Goal: Information Seeking & Learning: Compare options

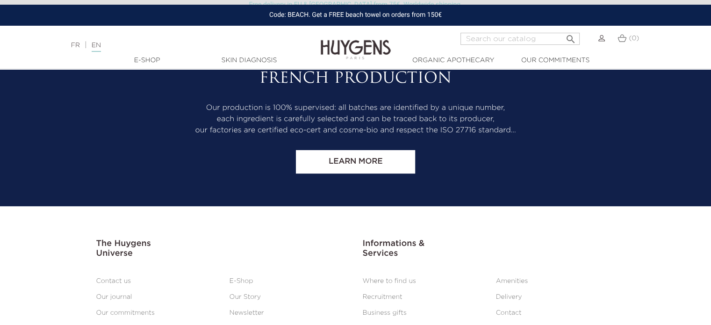
scroll to position [3707, 0]
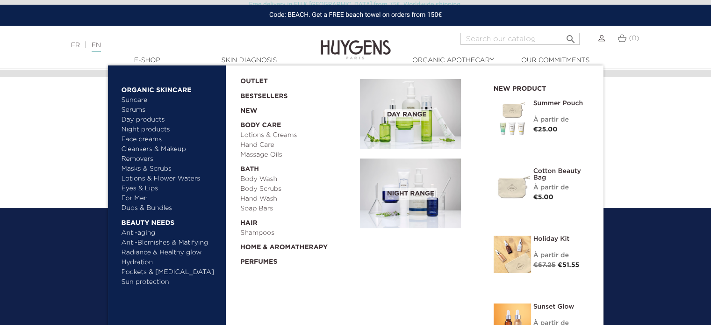
click at [152, 91] on link "  Organic Skincare" at bounding box center [171, 87] width 98 height 15
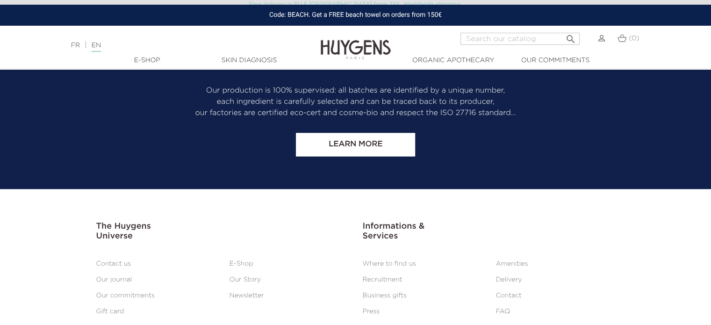
scroll to position [1493, 0]
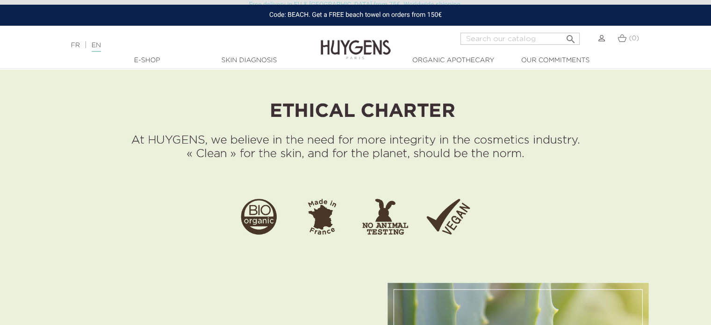
scroll to position [655, 0]
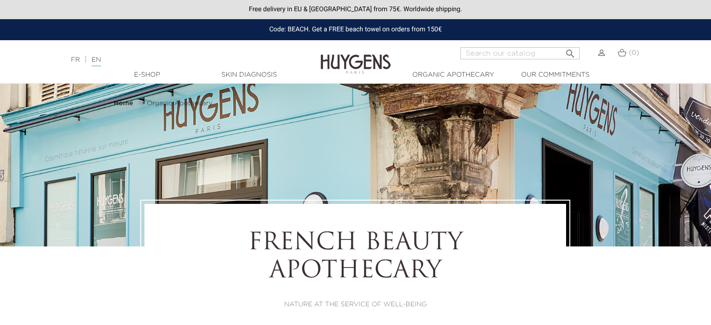
select select "FR"
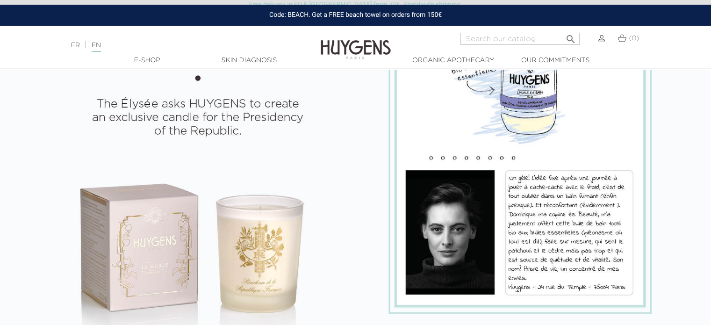
scroll to position [936, 0]
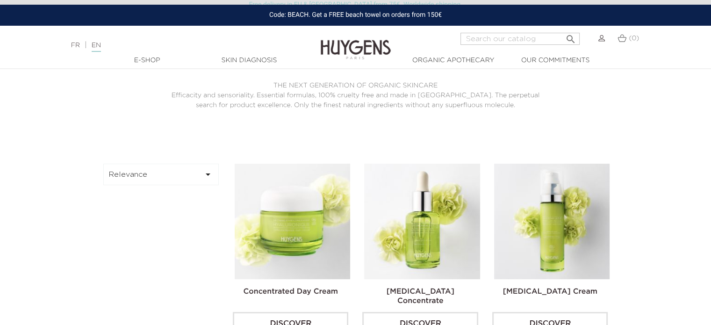
scroll to position [187, 0]
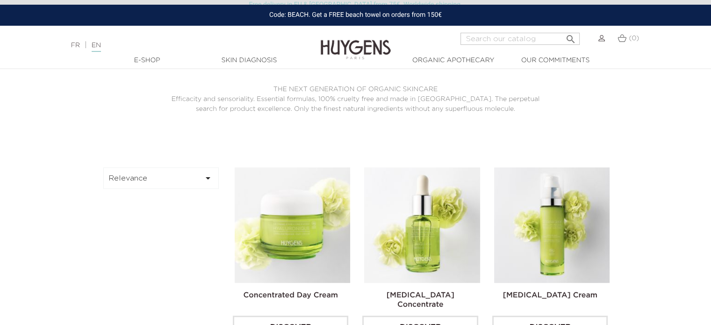
click at [171, 177] on button "Relevance " at bounding box center [161, 178] width 116 height 22
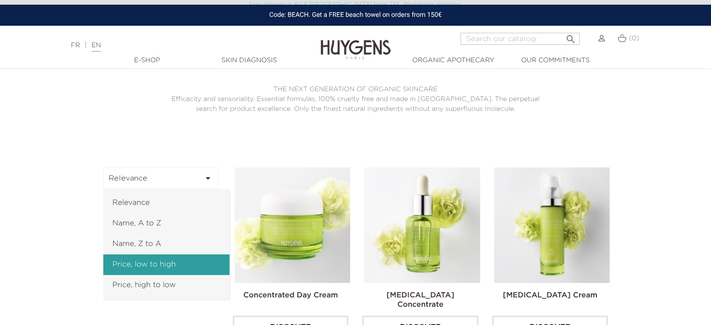
click at [170, 267] on link "Price, low to high" at bounding box center [166, 264] width 126 height 21
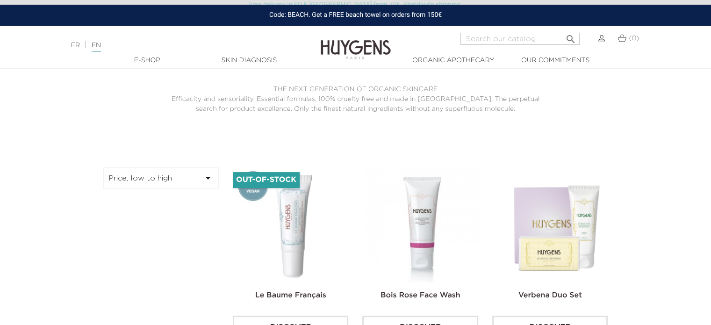
scroll to position [327, 0]
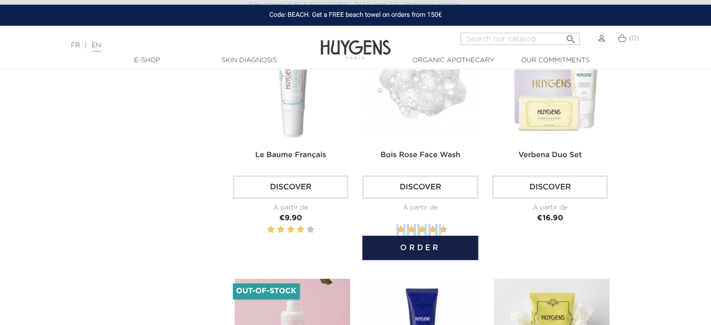
drag, startPoint x: 361, startPoint y: 251, endPoint x: 412, endPoint y: 212, distance: 63.8
click at [412, 212] on div "Bois Rose Face Wash Discover À partir de Price €13.00" at bounding box center [421, 141] width 130 height 228
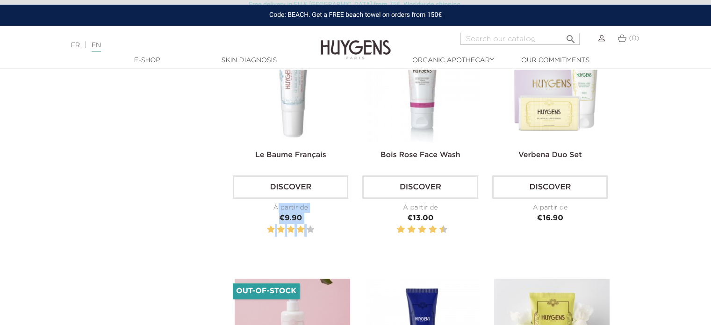
drag, startPoint x: 350, startPoint y: 232, endPoint x: 212, endPoint y: 206, distance: 140.4
copy div "À partir de Price €9.90"
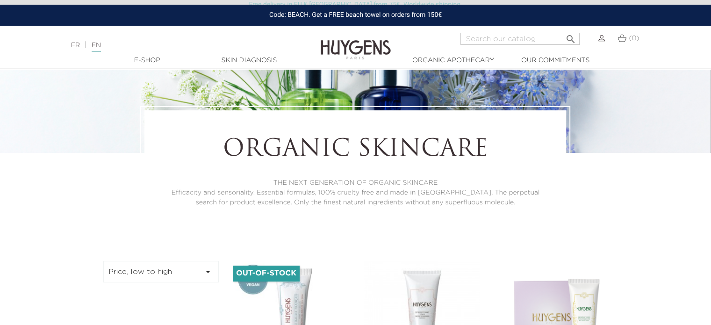
click at [148, 266] on button "Price, low to high " at bounding box center [161, 272] width 116 height 22
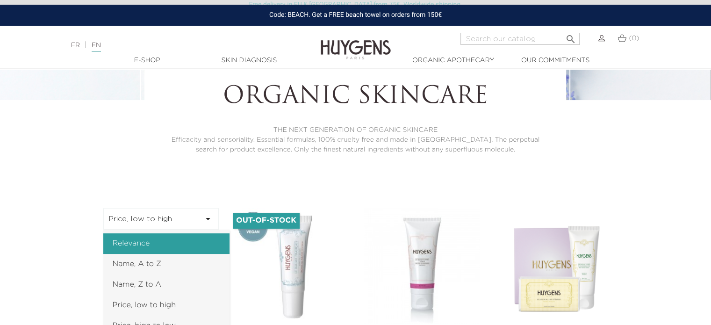
scroll to position [234, 0]
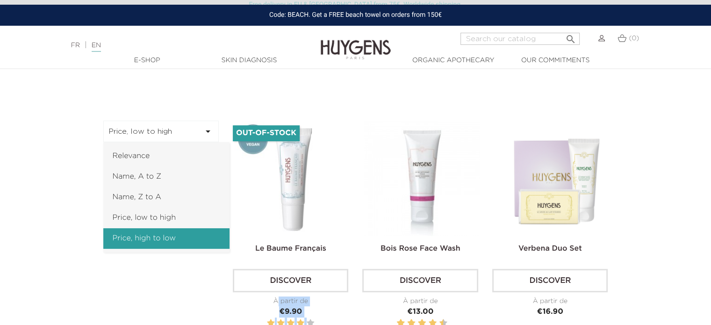
click at [163, 241] on link "Price, high to low" at bounding box center [166, 238] width 126 height 21
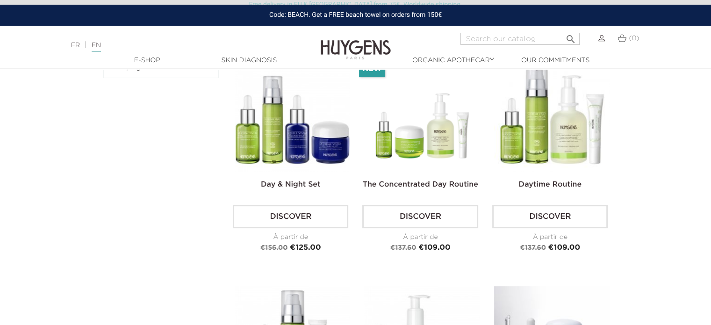
scroll to position [233, 0]
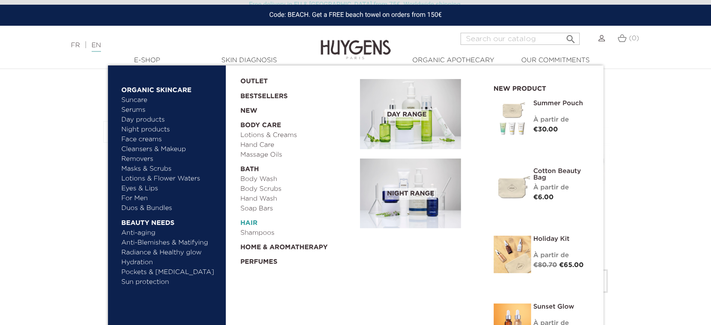
click at [254, 219] on link "  Hair" at bounding box center [296, 221] width 113 height 15
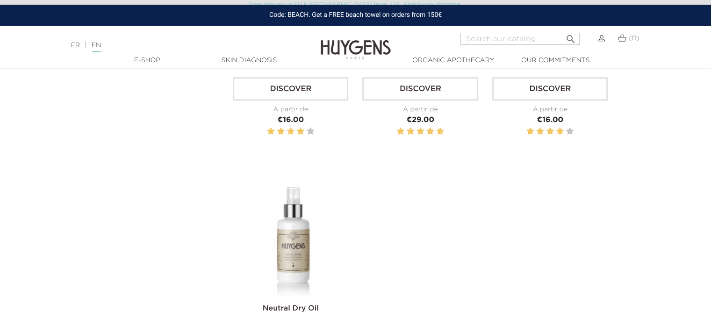
scroll to position [421, 0]
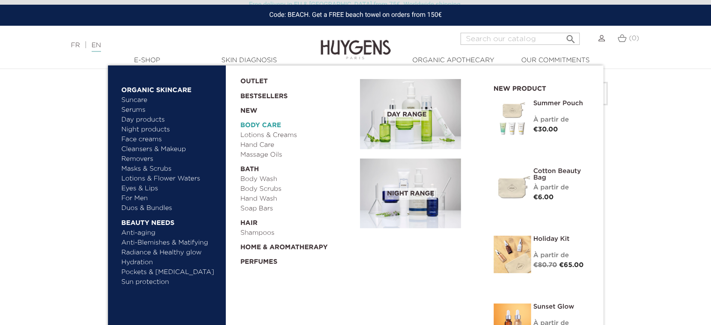
click at [272, 125] on link "  Body Care" at bounding box center [296, 123] width 113 height 15
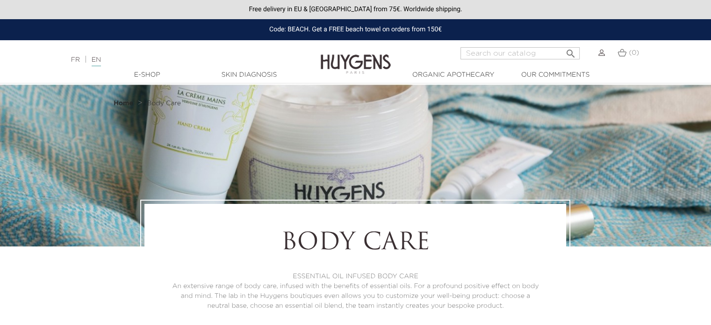
scroll to position [187, 0]
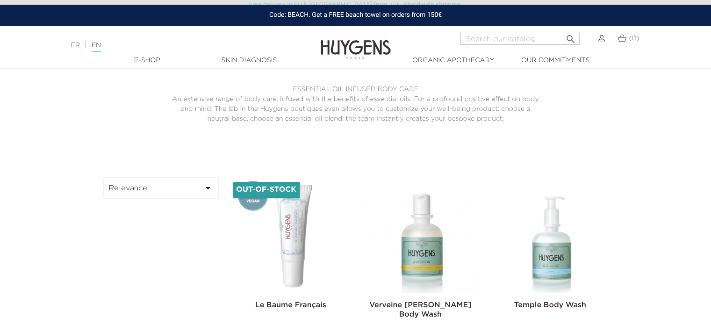
click at [140, 192] on button "Relevance " at bounding box center [161, 188] width 116 height 22
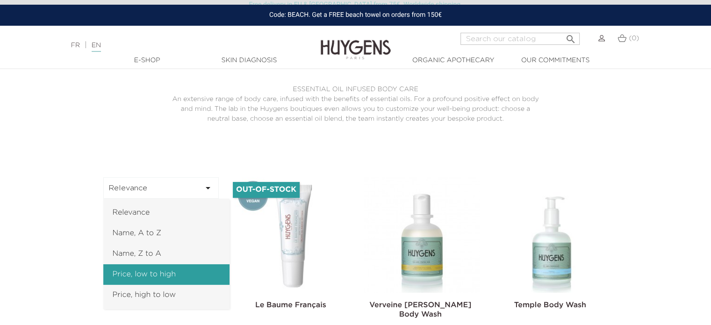
click at [157, 269] on link "Price, low to high" at bounding box center [166, 274] width 126 height 21
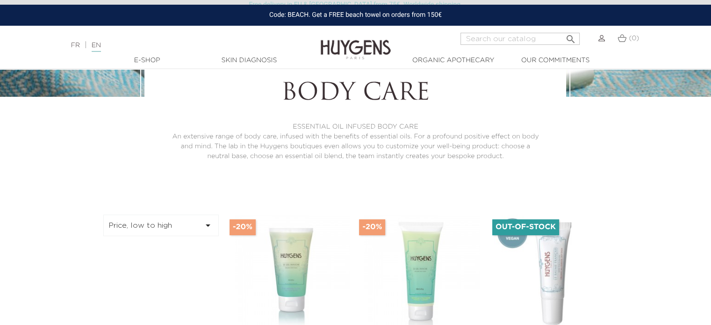
scroll to position [234, 0]
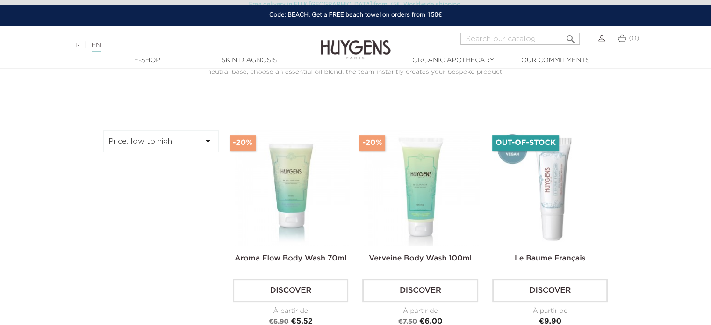
click at [155, 136] on button "Price, low to high " at bounding box center [161, 142] width 116 height 22
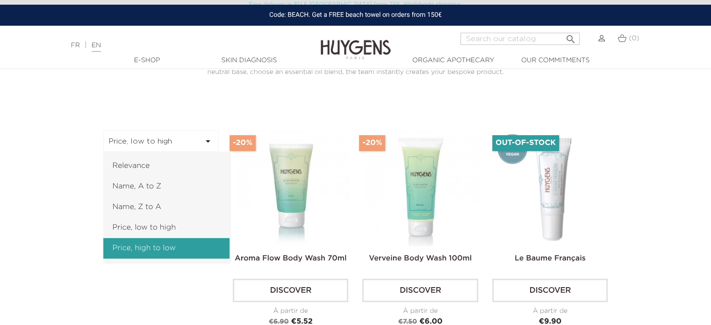
click at [167, 245] on link "Price, high to low" at bounding box center [166, 248] width 126 height 21
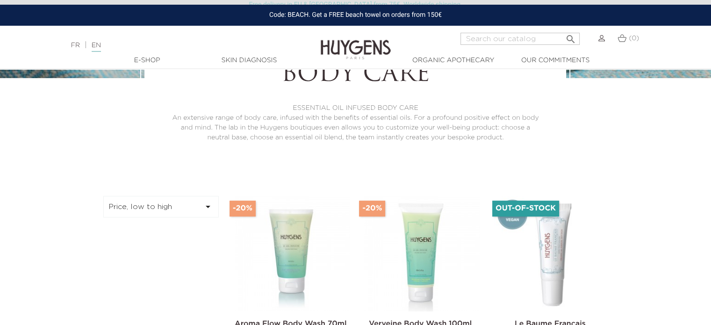
scroll to position [187, 0]
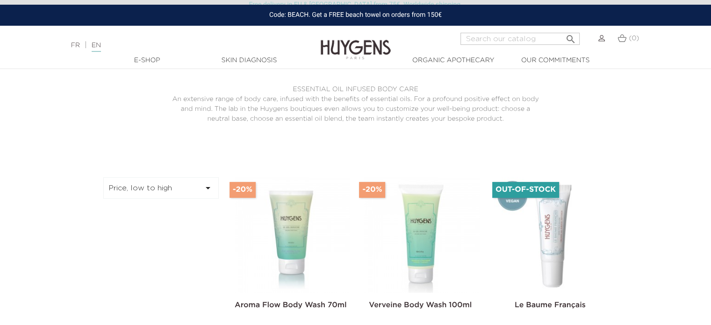
click at [169, 188] on button "Price, low to high " at bounding box center [161, 188] width 116 height 22
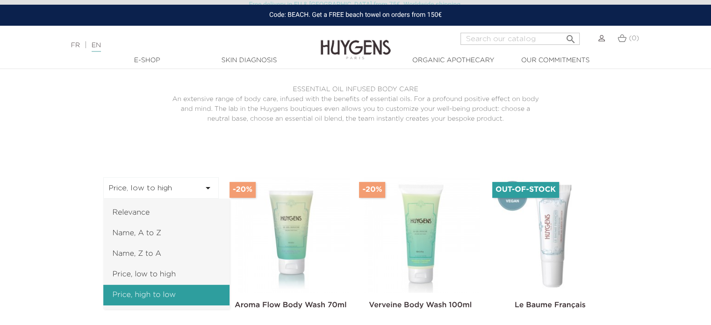
click at [172, 290] on link "Price, high to low" at bounding box center [166, 295] width 126 height 21
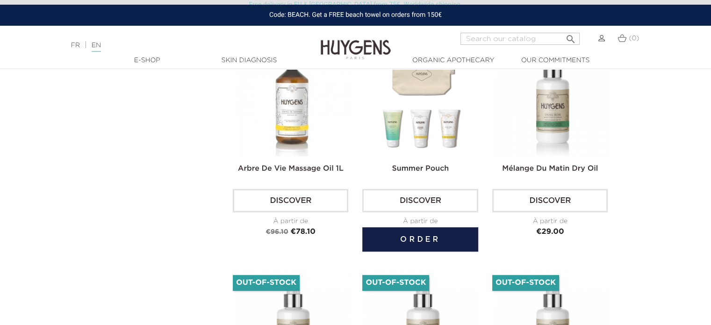
scroll to position [327, 0]
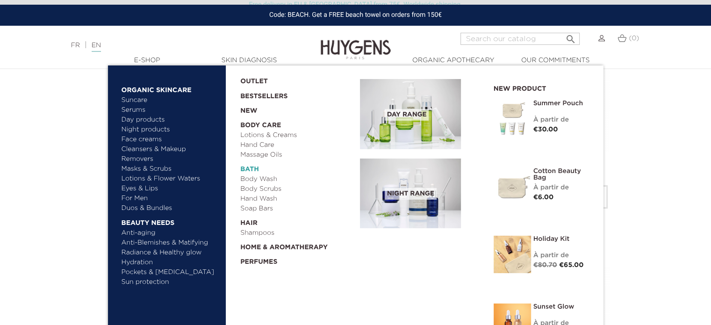
click at [241, 169] on link "  Bath" at bounding box center [296, 167] width 113 height 15
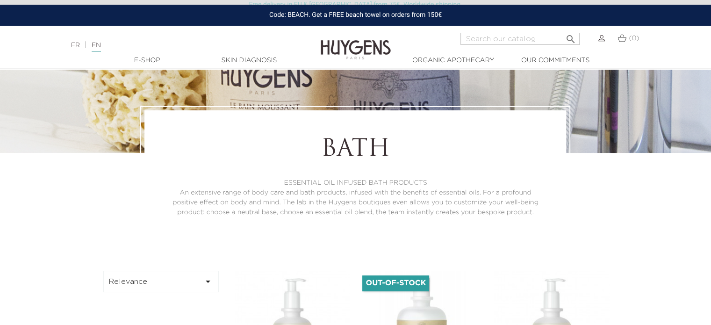
scroll to position [234, 0]
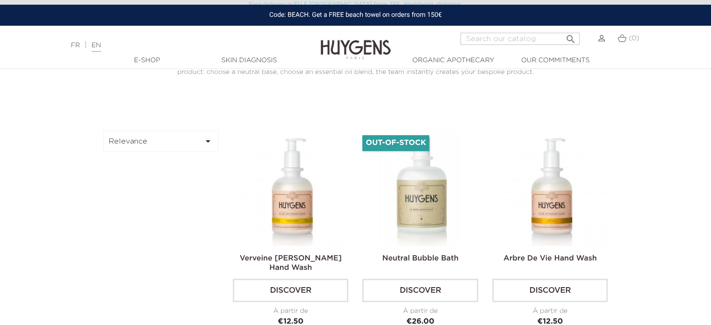
click at [193, 142] on button "Relevance " at bounding box center [161, 142] width 116 height 22
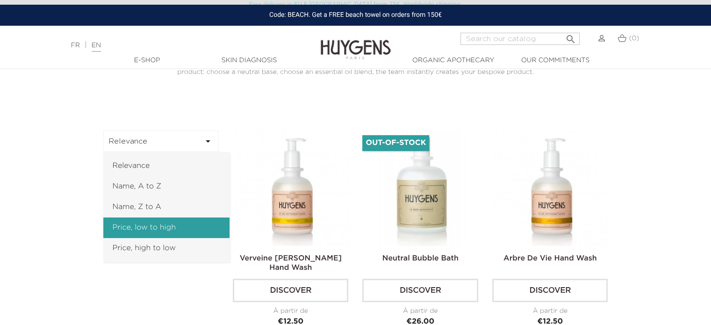
click at [182, 226] on link "Price, low to high" at bounding box center [166, 228] width 126 height 21
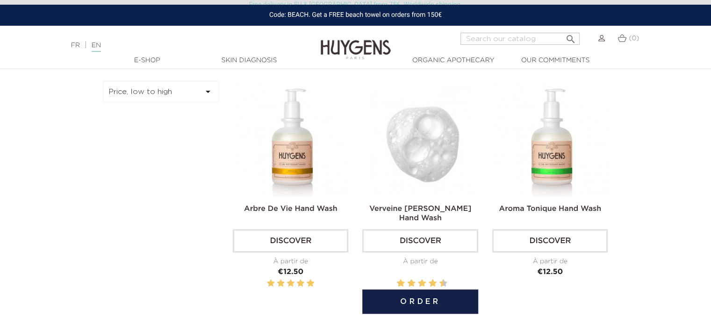
scroll to position [281, 0]
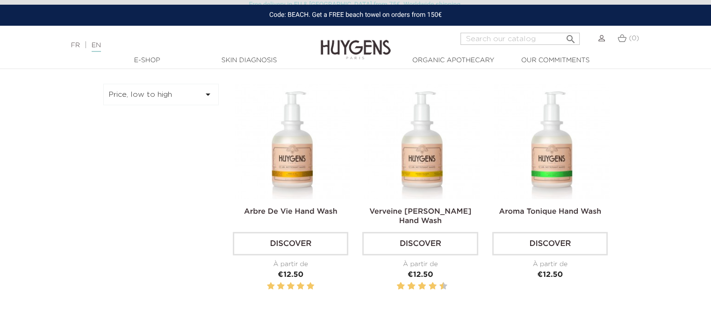
click at [159, 95] on button "Price, low to high " at bounding box center [161, 95] width 116 height 22
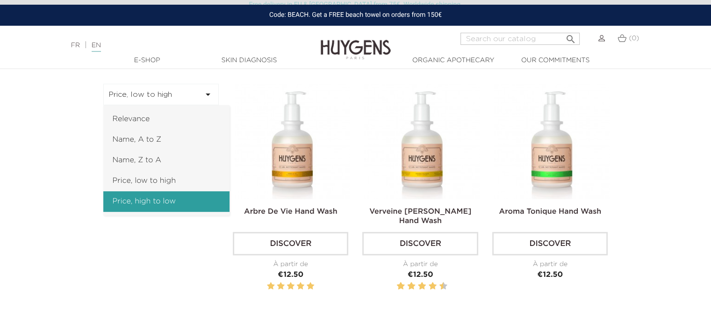
click at [170, 199] on link "Price, high to low" at bounding box center [166, 201] width 126 height 21
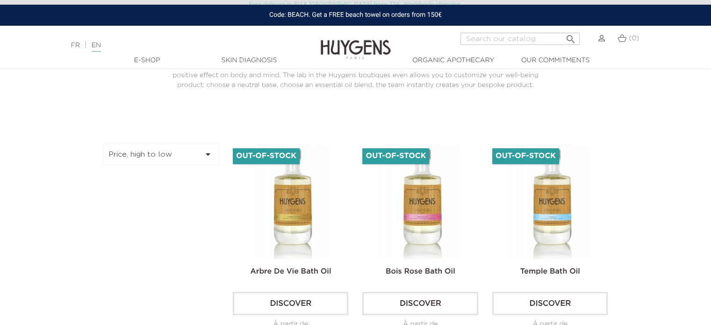
scroll to position [327, 0]
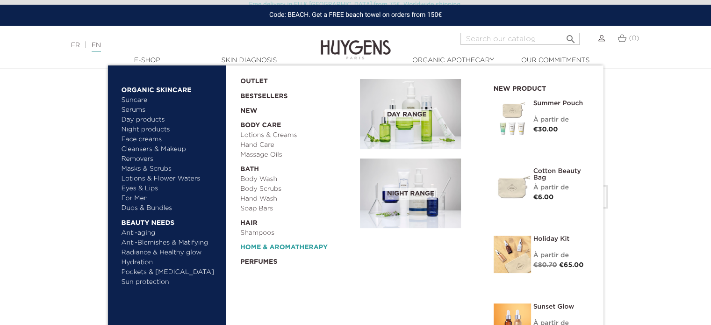
click at [262, 250] on link "  Home & Aromatherapy" at bounding box center [296, 245] width 113 height 15
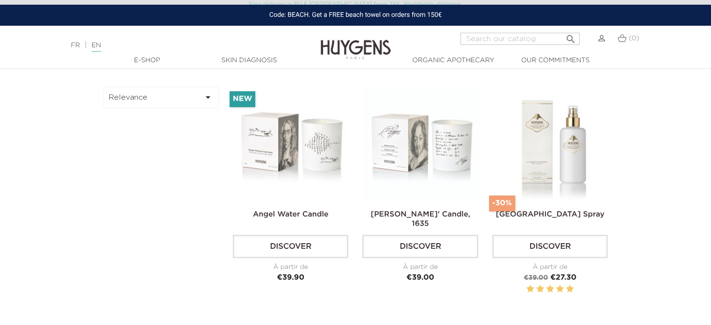
scroll to position [281, 0]
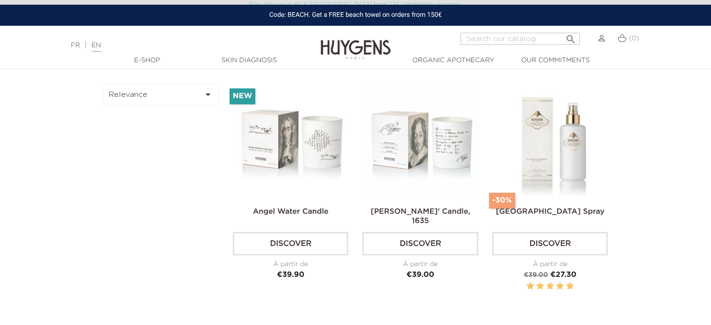
click at [170, 89] on button "Relevance " at bounding box center [161, 95] width 116 height 22
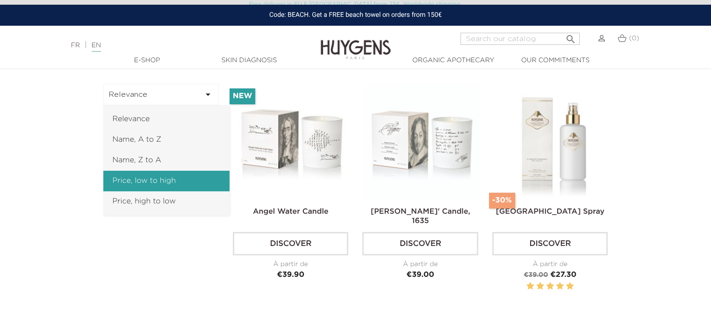
click at [156, 174] on link "Price, low to high" at bounding box center [166, 181] width 126 height 21
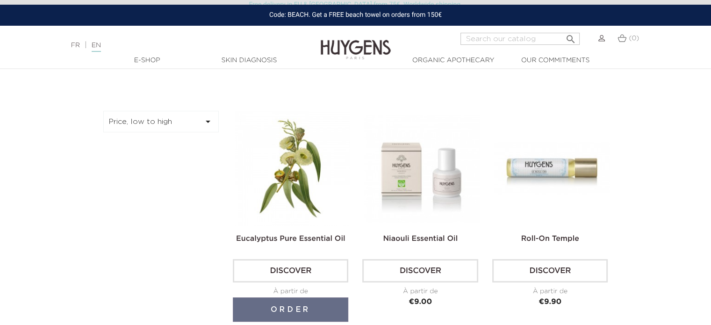
scroll to position [281, 0]
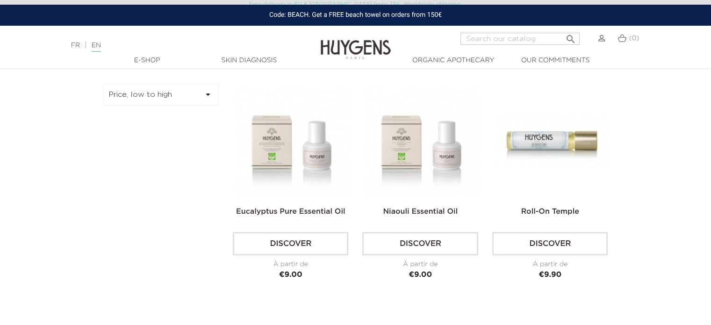
click at [162, 106] on div "Price, low to high  Relevance Name, A to Z Name, Z to A Price, low to high Pri…" at bounding box center [161, 102] width 130 height 36
click at [163, 97] on button "Price, low to high " at bounding box center [161, 95] width 116 height 22
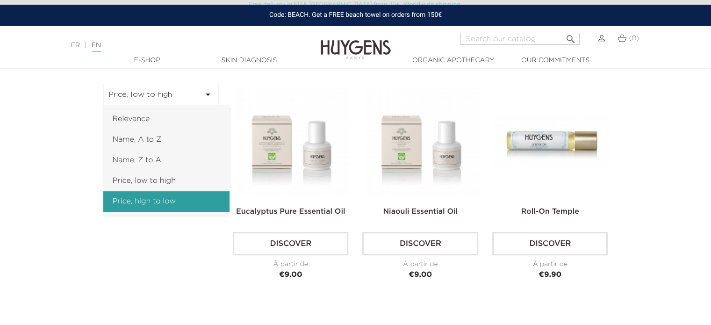
click at [157, 203] on link "Price, high to low" at bounding box center [166, 201] width 126 height 21
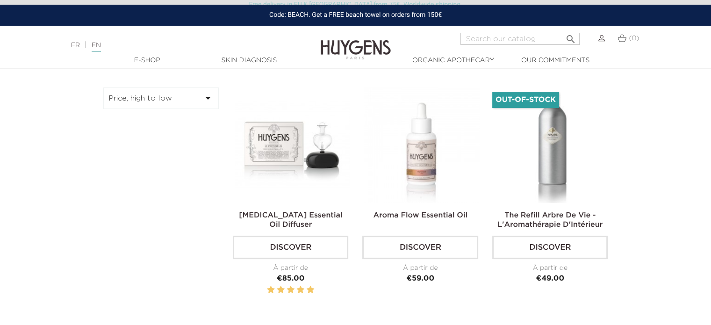
scroll to position [281, 0]
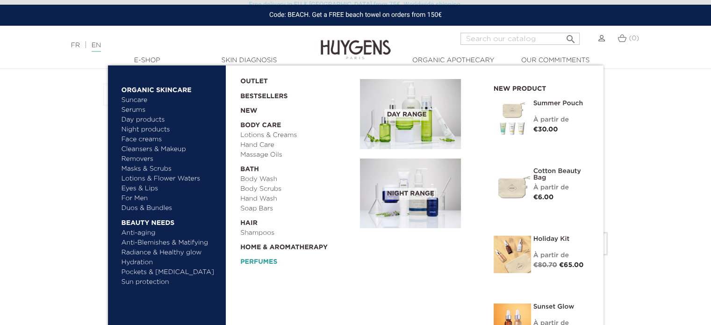
click at [266, 261] on link "Perfumes" at bounding box center [296, 260] width 113 height 15
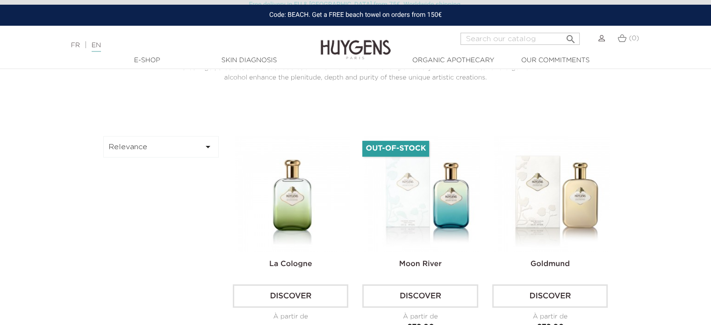
scroll to position [234, 0]
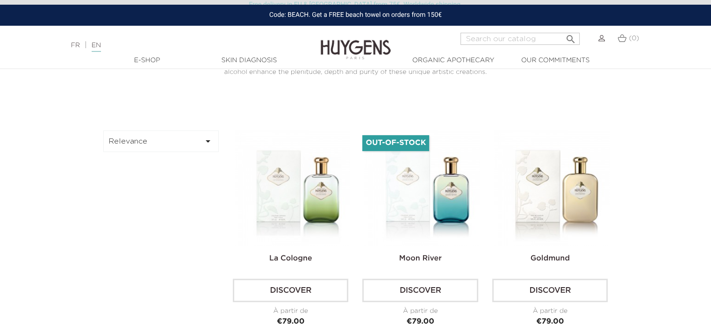
click at [181, 151] on button "Relevance " at bounding box center [161, 142] width 116 height 22
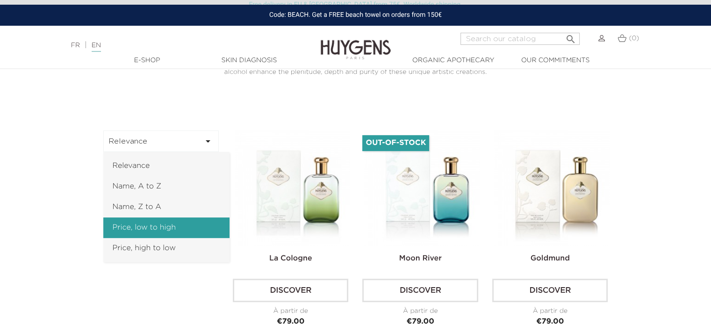
click at [155, 233] on link "Price, low to high" at bounding box center [166, 228] width 126 height 21
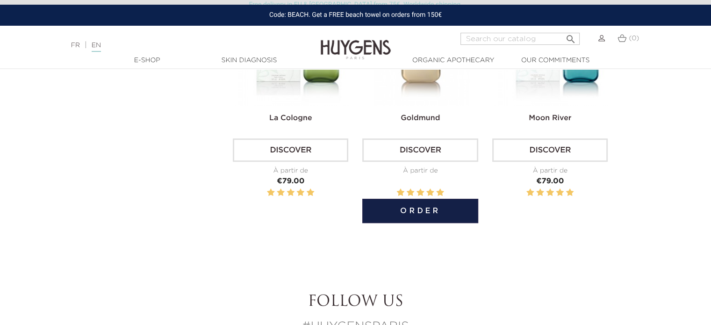
scroll to position [234, 0]
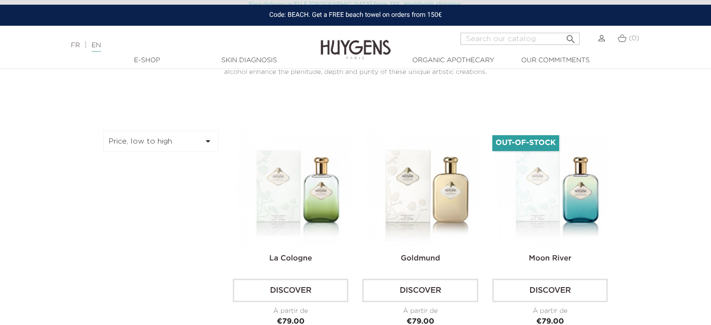
click at [180, 137] on button "Price, low to high " at bounding box center [161, 142] width 116 height 22
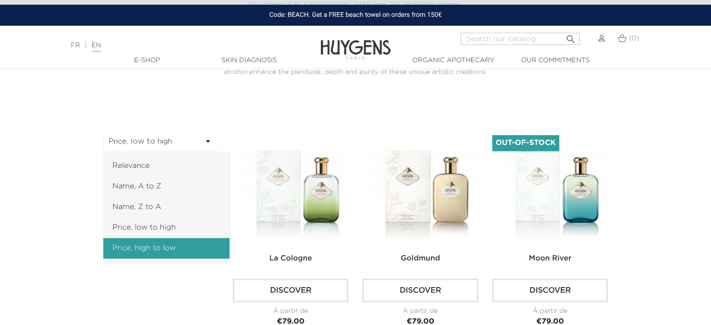
click at [163, 250] on link "Price, high to low" at bounding box center [166, 248] width 126 height 21
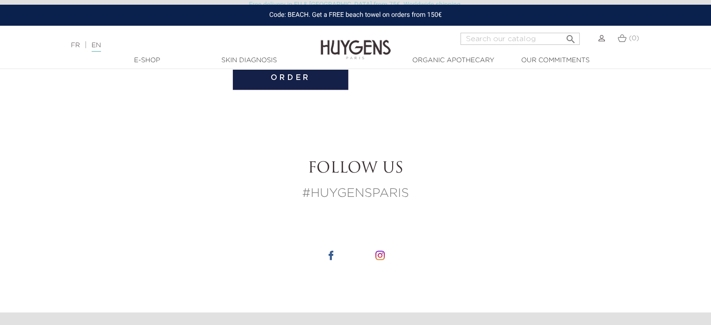
scroll to position [515, 0]
